Goal: Task Accomplishment & Management: Manage account settings

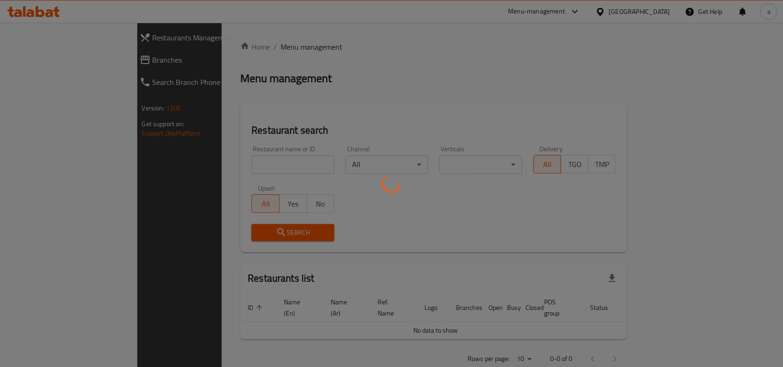
click at [43, 61] on div at bounding box center [391, 183] width 783 height 367
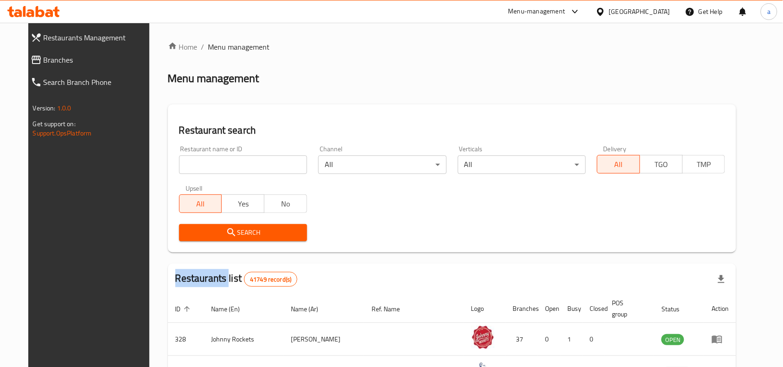
click at [44, 61] on span "Branches" at bounding box center [98, 59] width 108 height 11
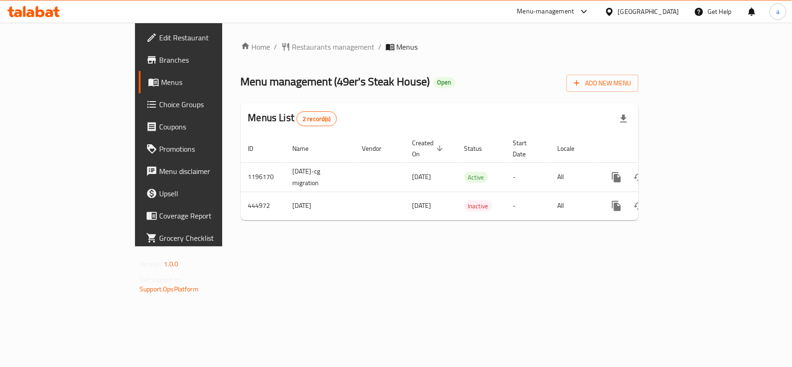
drag, startPoint x: 249, startPoint y: 79, endPoint x: 339, endPoint y: 77, distance: 90.5
click at [339, 77] on span "Menu management ( 49er's Steak House )" at bounding box center [335, 81] width 189 height 21
copy span "49er's Steak House"
click at [292, 50] on span "Restaurants management" at bounding box center [333, 46] width 83 height 11
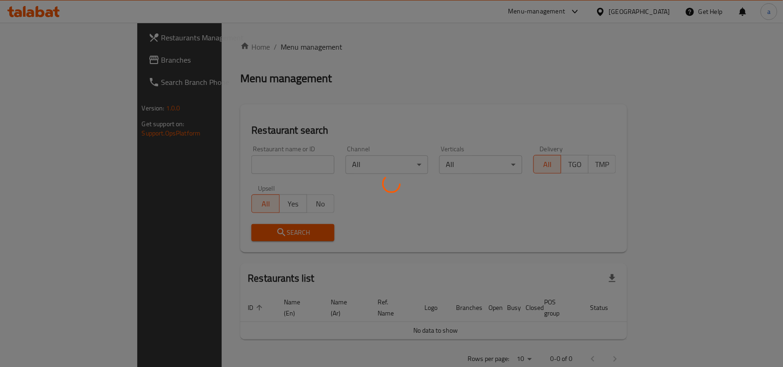
click at [51, 59] on div at bounding box center [391, 183] width 783 height 367
click at [44, 61] on div at bounding box center [391, 183] width 783 height 367
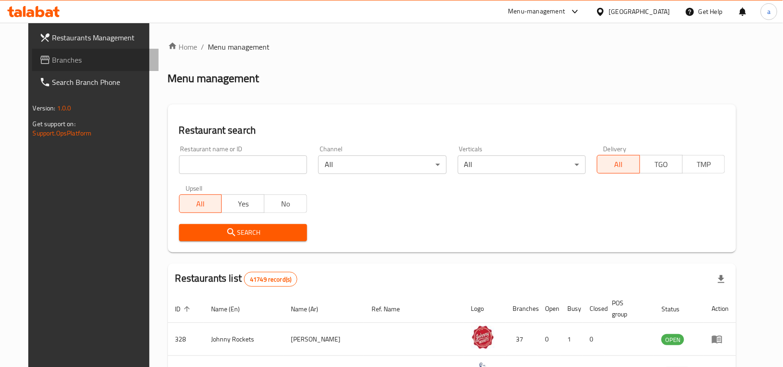
click at [77, 60] on span "Branches" at bounding box center [101, 59] width 99 height 11
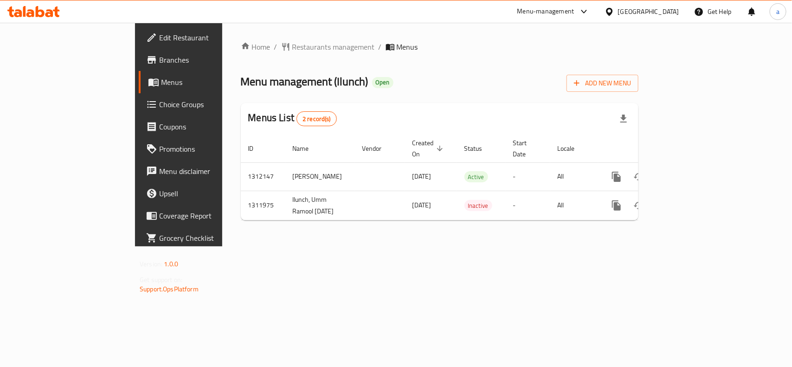
click at [261, 82] on span "Menu management ( Ilunch )" at bounding box center [305, 81] width 128 height 21
copy span "Ilunch"
click at [159, 42] on span "Edit Restaurant" at bounding box center [209, 37] width 101 height 11
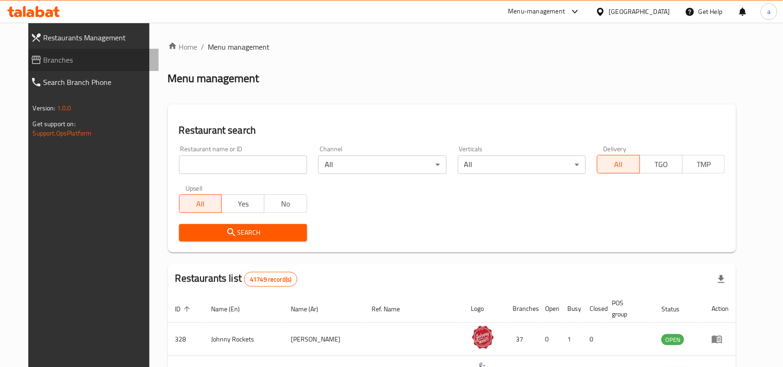
click at [47, 57] on span "Branches" at bounding box center [98, 59] width 108 height 11
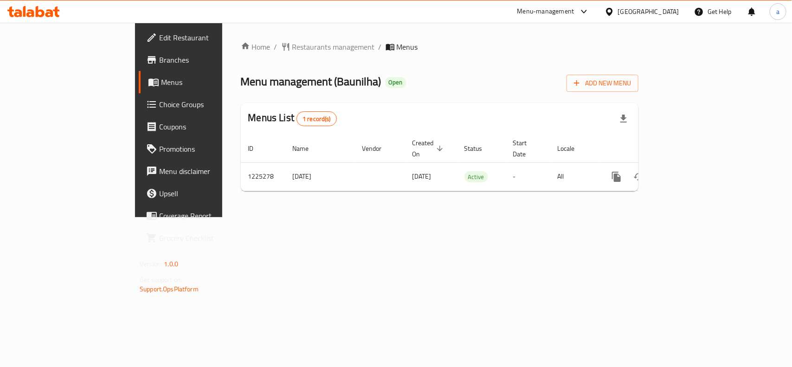
click at [249, 85] on span "Menu management ( Baunilha )" at bounding box center [311, 81] width 141 height 21
click at [254, 79] on span "Menu management ( Baunilha )" at bounding box center [311, 81] width 141 height 21
copy span "Baunilha"
click at [265, 84] on span "Menu management ( Baunilha )" at bounding box center [311, 81] width 141 height 21
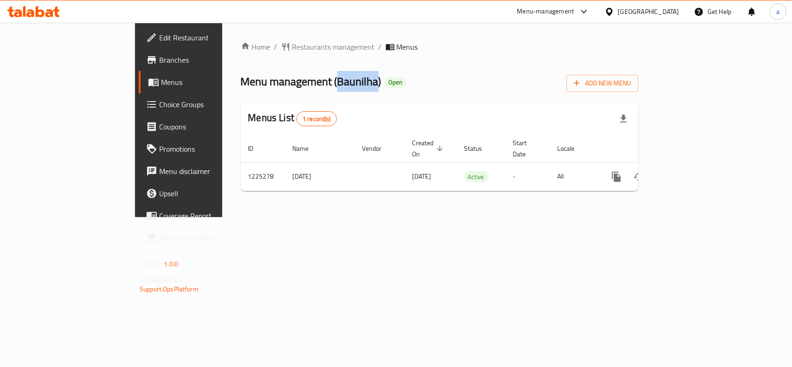
click at [265, 84] on span "Menu management ( Baunilha )" at bounding box center [311, 81] width 141 height 21
click at [529, 14] on div "Menu-management" at bounding box center [545, 11] width 57 height 11
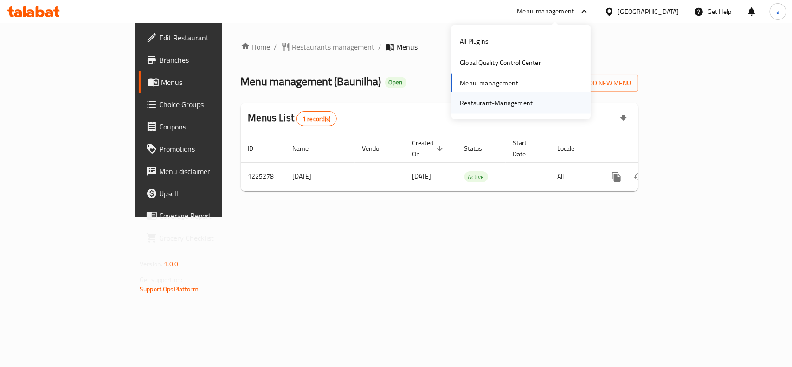
click at [496, 98] on div "Restaurant-Management" at bounding box center [496, 103] width 73 height 10
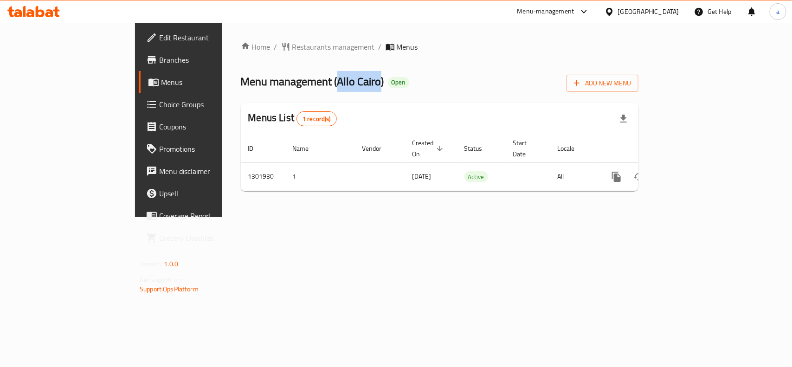
drag, startPoint x: 247, startPoint y: 79, endPoint x: 290, endPoint y: 79, distance: 43.1
click at [290, 79] on span "Menu management ( Allo Cairo )" at bounding box center [312, 81] width 143 height 21
copy span "Allo Cairo"
click at [557, 12] on div "Menu-management" at bounding box center [545, 11] width 57 height 11
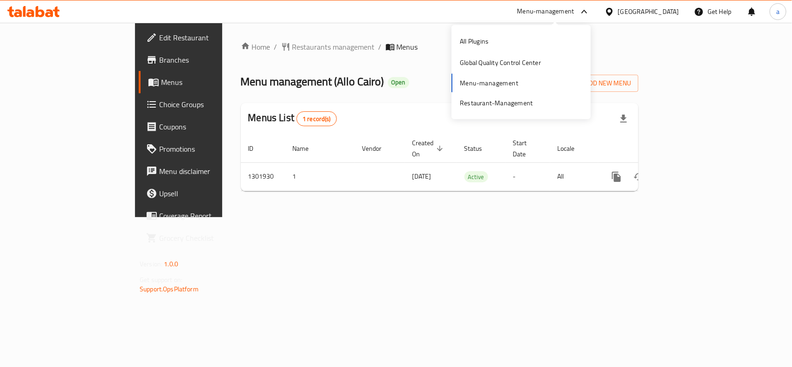
click at [498, 85] on div "All Plugins Global Quality Control Center Menu-management Restaurant-Management" at bounding box center [520, 72] width 139 height 83
click at [495, 105] on div "Restaurant-Management" at bounding box center [496, 103] width 73 height 10
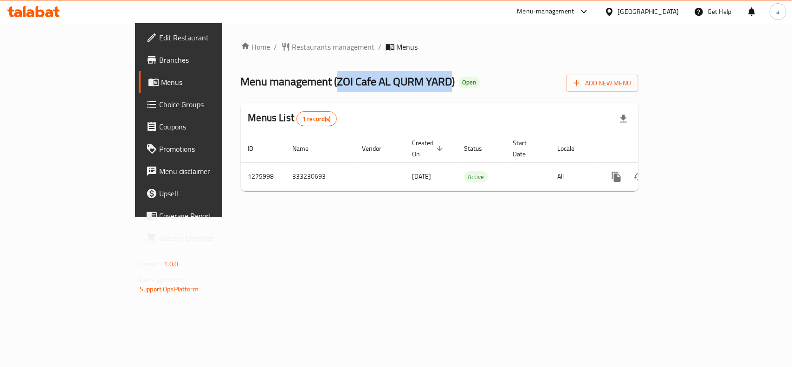
drag, startPoint x: 250, startPoint y: 83, endPoint x: 360, endPoint y: 90, distance: 111.1
click at [360, 90] on span "Menu management ( ZOI Cafe AL QURM YARD )" at bounding box center [348, 81] width 214 height 21
copy span "ZOI Cafe AL QURM YARD"
click at [159, 62] on span "Branches" at bounding box center [209, 59] width 101 height 11
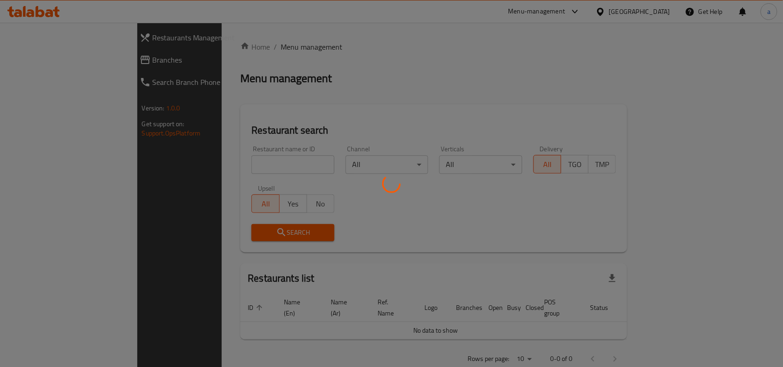
click at [63, 60] on div at bounding box center [391, 183] width 783 height 367
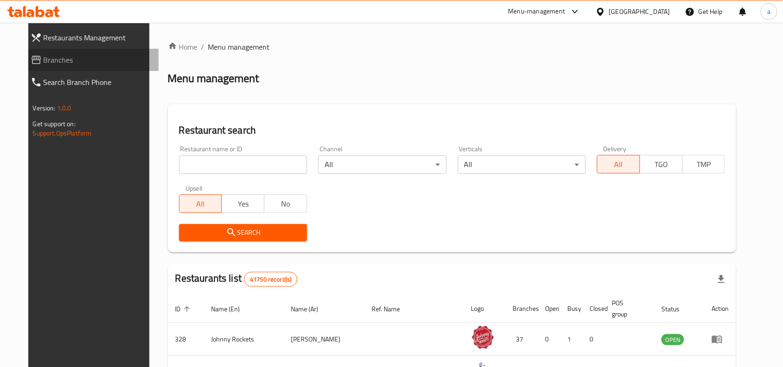
click at [63, 60] on span "Branches" at bounding box center [98, 59] width 108 height 11
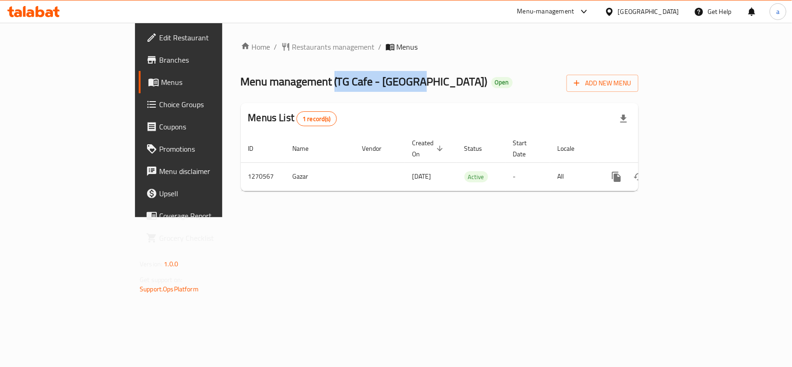
drag, startPoint x: 245, startPoint y: 82, endPoint x: 330, endPoint y: 91, distance: 85.4
click at [330, 91] on div "Menu management ( TG Cafe - [GEOGRAPHIC_DATA] ) Open Add New Menu" at bounding box center [439, 81] width 397 height 21
click at [289, 85] on span "Menu management ( TG Cafe - Yas Mall )" at bounding box center [364, 81] width 247 height 21
drag, startPoint x: 248, startPoint y: 81, endPoint x: 332, endPoint y: 91, distance: 84.6
click at [332, 91] on div "Menu management ( TG Cafe - Yas Mall ) Open Add New Menu" at bounding box center [439, 81] width 397 height 21
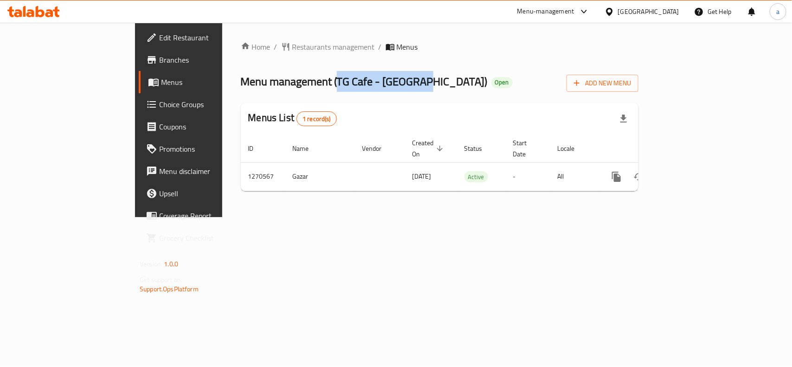
copy span "TG Cafe - Yas Mall"
drag, startPoint x: 576, startPoint y: 14, endPoint x: 571, endPoint y: 23, distance: 10.2
click at [576, 14] on div at bounding box center [581, 11] width 15 height 11
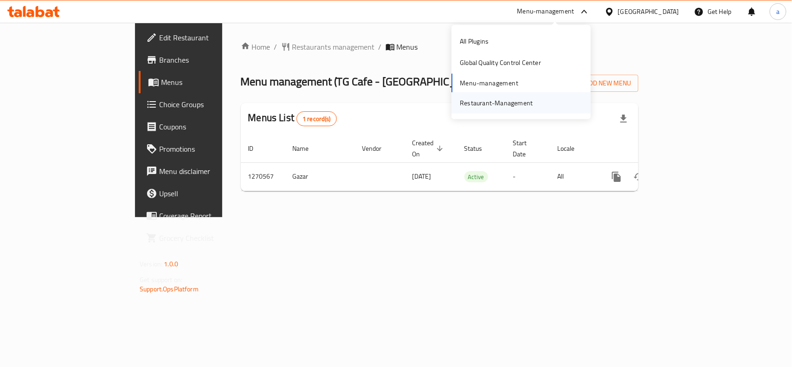
click at [503, 102] on div "Restaurant-Management" at bounding box center [496, 103] width 73 height 10
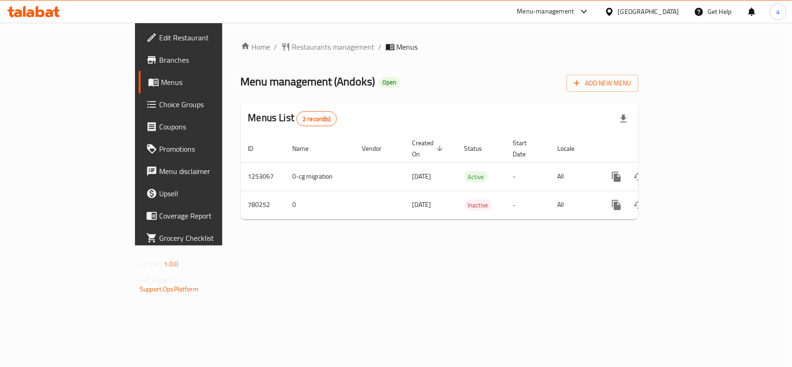
click at [260, 83] on span "Menu management ( Andoks )" at bounding box center [308, 81] width 134 height 21
copy span "Andoks"
